Goal: Download file/media

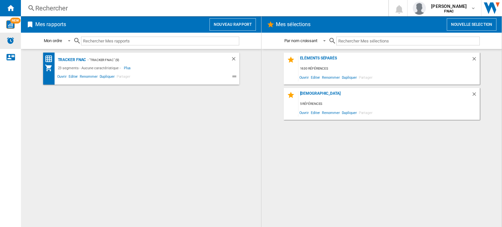
click at [14, 42] on img "Alertes" at bounding box center [11, 41] width 8 height 8
click at [318, 58] on div "Eléments Séparés" at bounding box center [384, 60] width 173 height 9
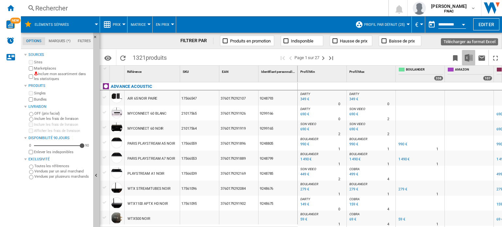
click at [469, 58] on img "Télécharger au format Excel" at bounding box center [469, 58] width 8 height 8
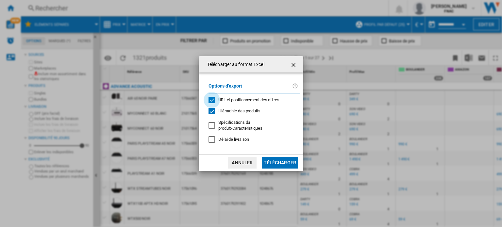
click at [213, 100] on div "URL et positionnement des offres" at bounding box center [211, 100] width 7 height 7
drag, startPoint x: 282, startPoint y: 160, endPoint x: 316, endPoint y: 169, distance: 34.6
click at [282, 159] on button "Télécharger" at bounding box center [280, 163] width 36 height 12
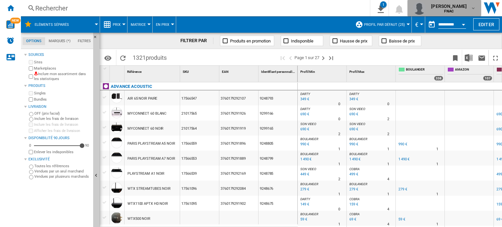
click at [463, 8] on span "[PERSON_NAME]" at bounding box center [449, 6] width 36 height 7
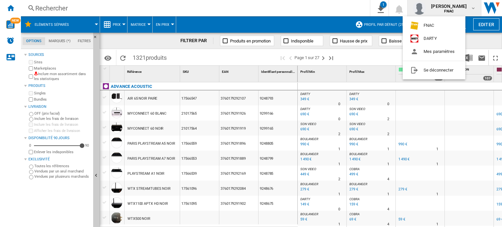
click at [222, 23] on md-backdrop at bounding box center [251, 113] width 502 height 227
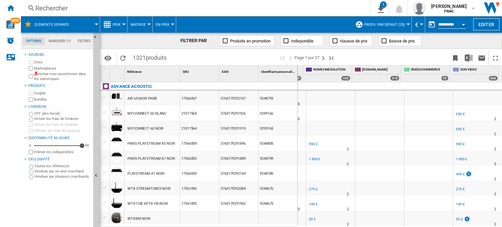
scroll to position [0, 178]
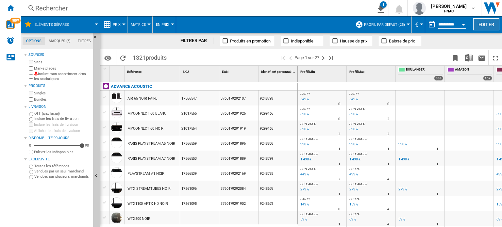
click at [491, 21] on button "Editer" at bounding box center [486, 24] width 26 height 12
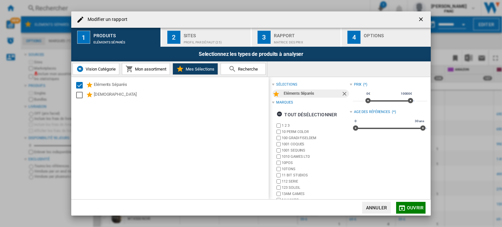
click at [153, 70] on span "Mon assortiment" at bounding box center [149, 69] width 33 height 5
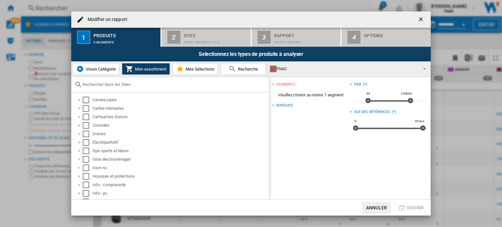
click at [105, 69] on span "Vision Catégorie" at bounding box center [100, 69] width 32 height 5
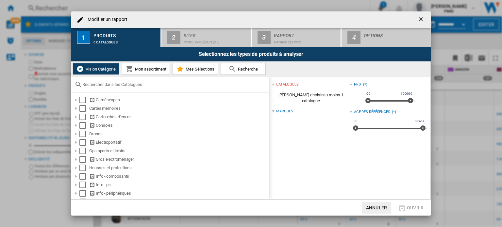
drag, startPoint x: 196, startPoint y: 71, endPoint x: 200, endPoint y: 71, distance: 3.9
click at [196, 71] on span "Mes Sélections" at bounding box center [199, 69] width 30 height 5
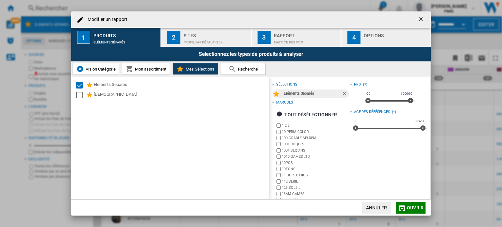
click at [422, 19] on ng-md-icon "getI18NText('BUTTONS.CLOSE_DIALOG')" at bounding box center [421, 20] width 8 height 8
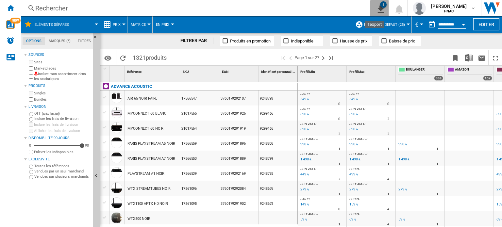
click at [380, 3] on div "1" at bounding box center [383, 4] width 7 height 7
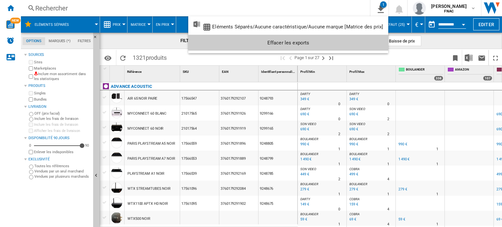
click at [319, 6] on md-backdrop at bounding box center [251, 113] width 502 height 227
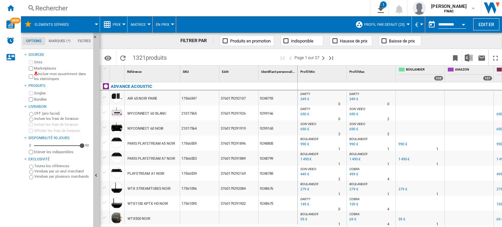
click at [66, 40] on md-tab-item "Marques (*)" at bounding box center [59, 41] width 29 height 8
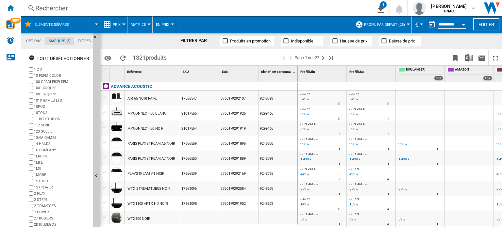
scroll to position [25, 0]
click at [80, 40] on md-tab-item "Filtres" at bounding box center [84, 41] width 20 height 8
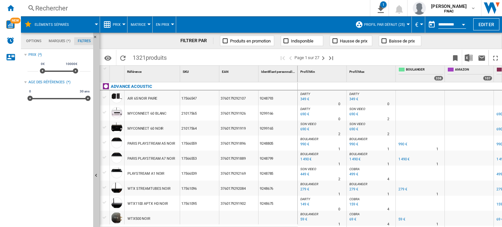
scroll to position [42, 0]
click at [32, 41] on md-tab-item "Options" at bounding box center [34, 41] width 23 height 8
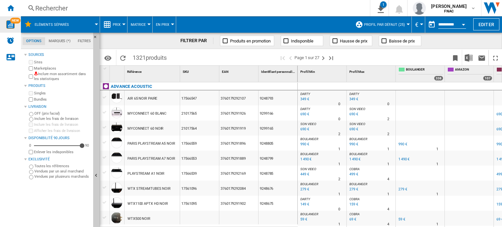
click at [10, 26] on img "WiseCard" at bounding box center [10, 24] width 8 height 8
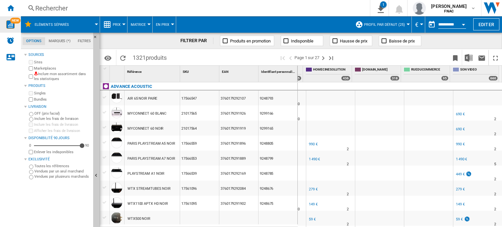
scroll to position [0, 209]
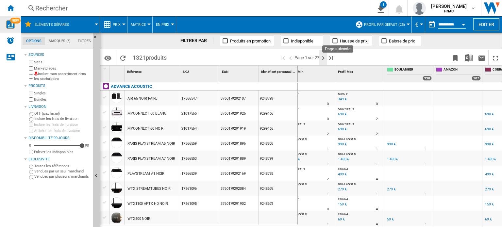
click at [320, 57] on ng-md-icon "Page suivante" at bounding box center [323, 58] width 8 height 8
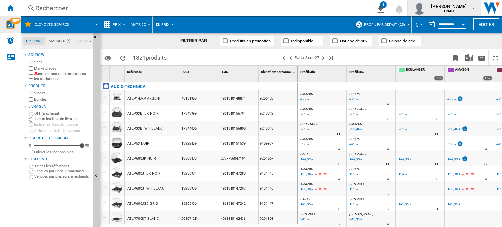
click at [463, 6] on span "[PERSON_NAME]" at bounding box center [449, 6] width 36 height 7
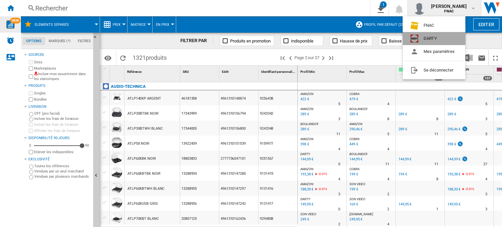
click at [433, 39] on button "DARTY" at bounding box center [433, 38] width 63 height 13
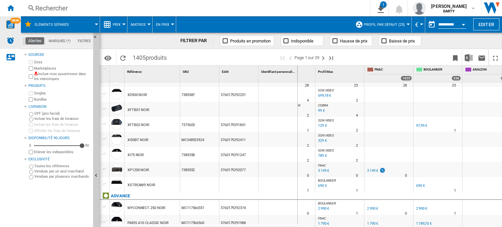
click at [12, 40] on img "Alertes" at bounding box center [11, 41] width 8 height 8
